Goal: Task Accomplishment & Management: Use online tool/utility

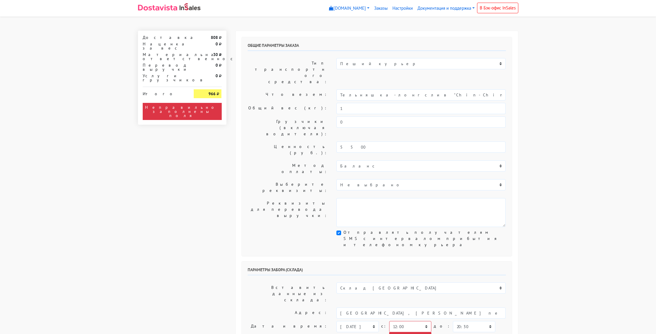
select select "12:00"
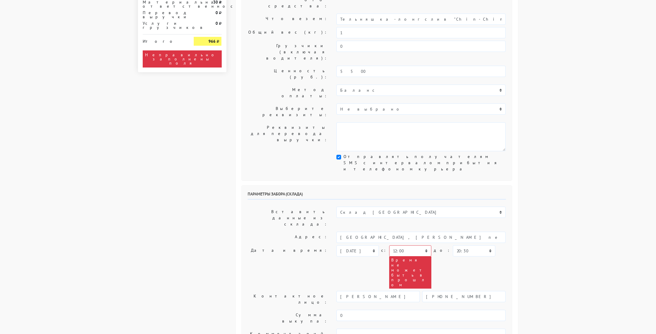
scroll to position [76, 0]
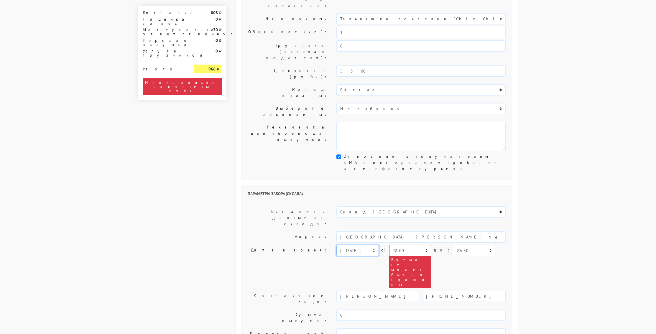
click at [373, 245] on select "[DATE] [DATE] [DATE] [DATE] [DATE] [DATE] [DATE] [DATE] [DATE]" at bounding box center [358, 250] width 42 height 11
select select "[DATE]"
click at [337, 245] on select "[DATE] [DATE] [DATE] [DATE] [DATE] [DATE] [DATE] [DATE] [DATE]" at bounding box center [358, 250] width 42 height 11
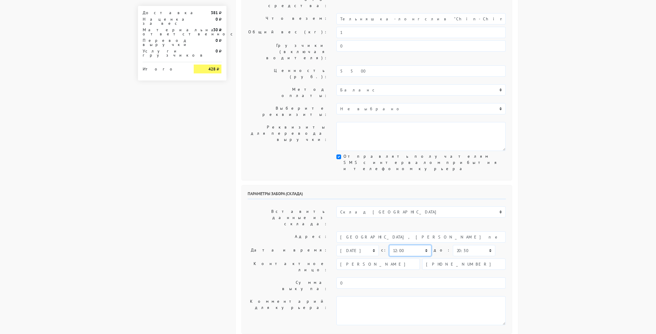
click at [424, 245] on select "00:00 00:30 01:00 01:30 02:00 02:30 03:00 03:30 04:00 04:30 05:00 05:30 06:00 0…" at bounding box center [410, 250] width 42 height 11
click at [389, 245] on select "00:00 00:30 01:00 01:30 02:00 02:30 03:00 03:30 04:00 04:30 05:00 05:30 06:00 0…" at bounding box center [410, 250] width 42 height 11
click at [423, 245] on select "00:00 00:30 01:00 01:30 02:00 02:30 03:00 03:30 04:00 04:30 05:00 05:30 06:00 0…" at bounding box center [410, 250] width 42 height 11
select select "12:30"
click at [389, 245] on select "00:00 00:30 01:00 01:30 02:00 02:30 03:00 03:30 04:00 04:30 05:00 05:30 06:00 0…" at bounding box center [410, 250] width 42 height 11
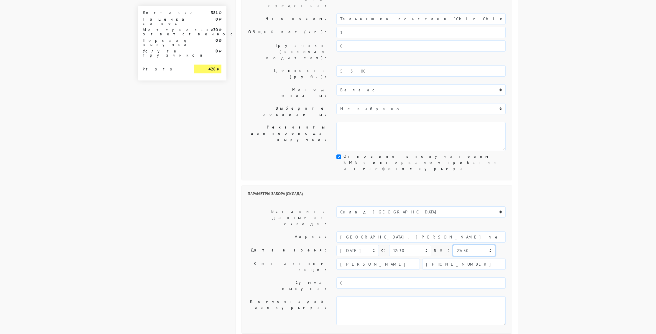
click at [477, 245] on select "00:00 00:30 01:00 01:30 02:00 02:30 03:00 03:30 04:00 04:30 05:00 05:30 06:00 0…" at bounding box center [474, 250] width 42 height 11
select select "13:00"
click at [453, 245] on select "00:00 00:30 01:00 01:30 02:00 02:30 03:00 03:30 04:00 04:30 05:00 05:30 06:00 0…" at bounding box center [474, 250] width 42 height 11
click at [537, 173] on body "[DOMAIN_NAME] [DOMAIN_NAME] [DOMAIN_NAME] Выйти Заказы" at bounding box center [328, 254] width 656 height 660
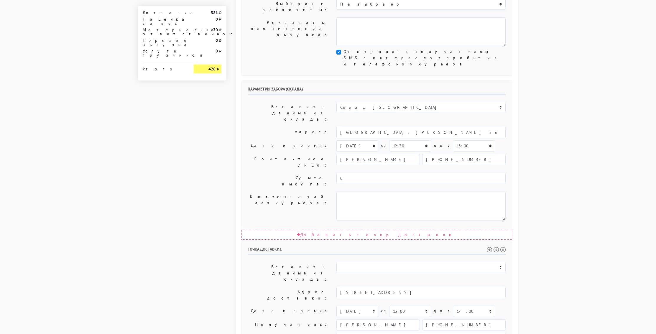
scroll to position [210, 0]
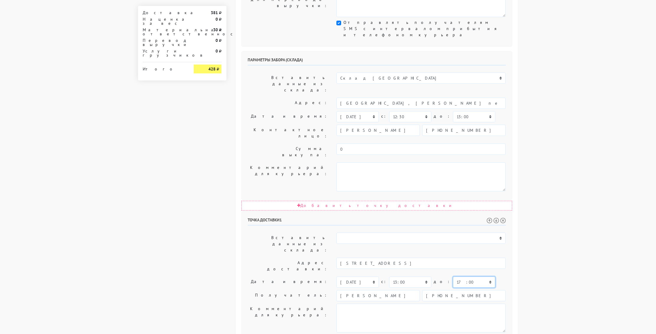
click at [477, 277] on select "00:00 00:30 01:00 01:30 02:00 02:30 03:00 03:30 04:00 04:30 05:00 05:30 06:00 0…" at bounding box center [474, 282] width 42 height 11
select select "16:00"
click at [453, 277] on select "00:00 00:30 01:00 01:30 02:00 02:30 03:00 03:30 04:00 04:30 05:00 05:30 06:00 0…" at bounding box center [474, 282] width 42 height 11
click at [572, 226] on body "[DOMAIN_NAME] [DOMAIN_NAME] [DOMAIN_NAME] Выйти Заказы" at bounding box center [328, 120] width 656 height 660
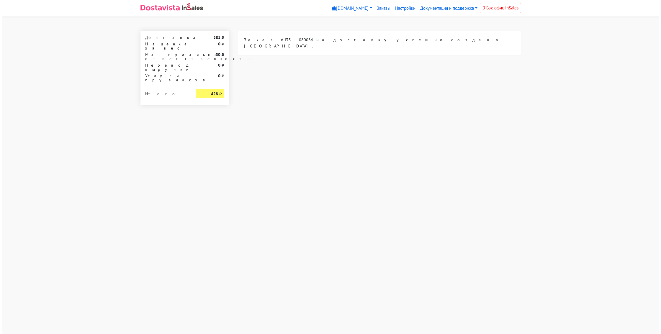
scroll to position [0, 0]
